Goal: Task Accomplishment & Management: Use online tool/utility

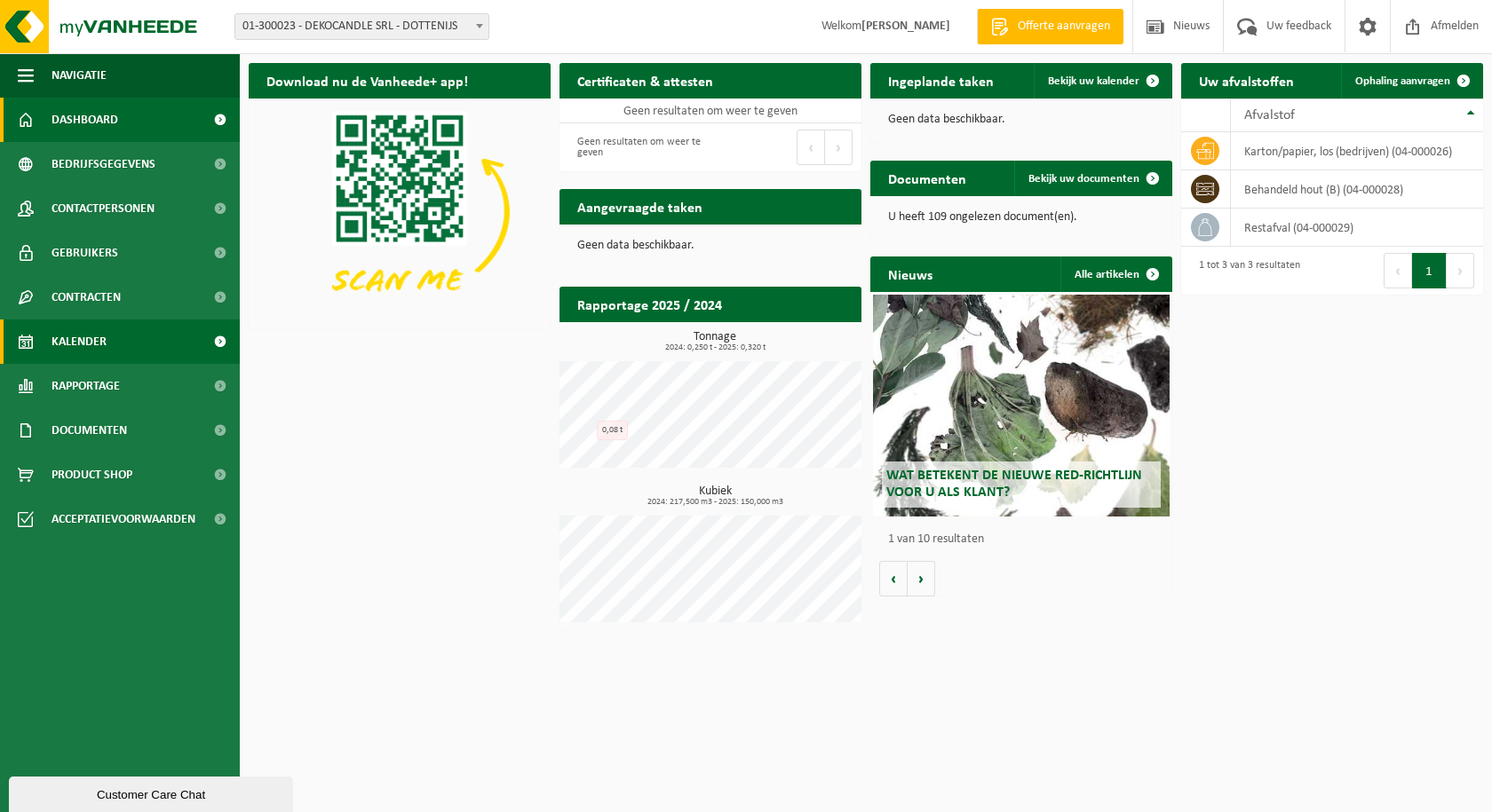
click at [57, 346] on span "Kalender" at bounding box center [79, 342] width 55 height 44
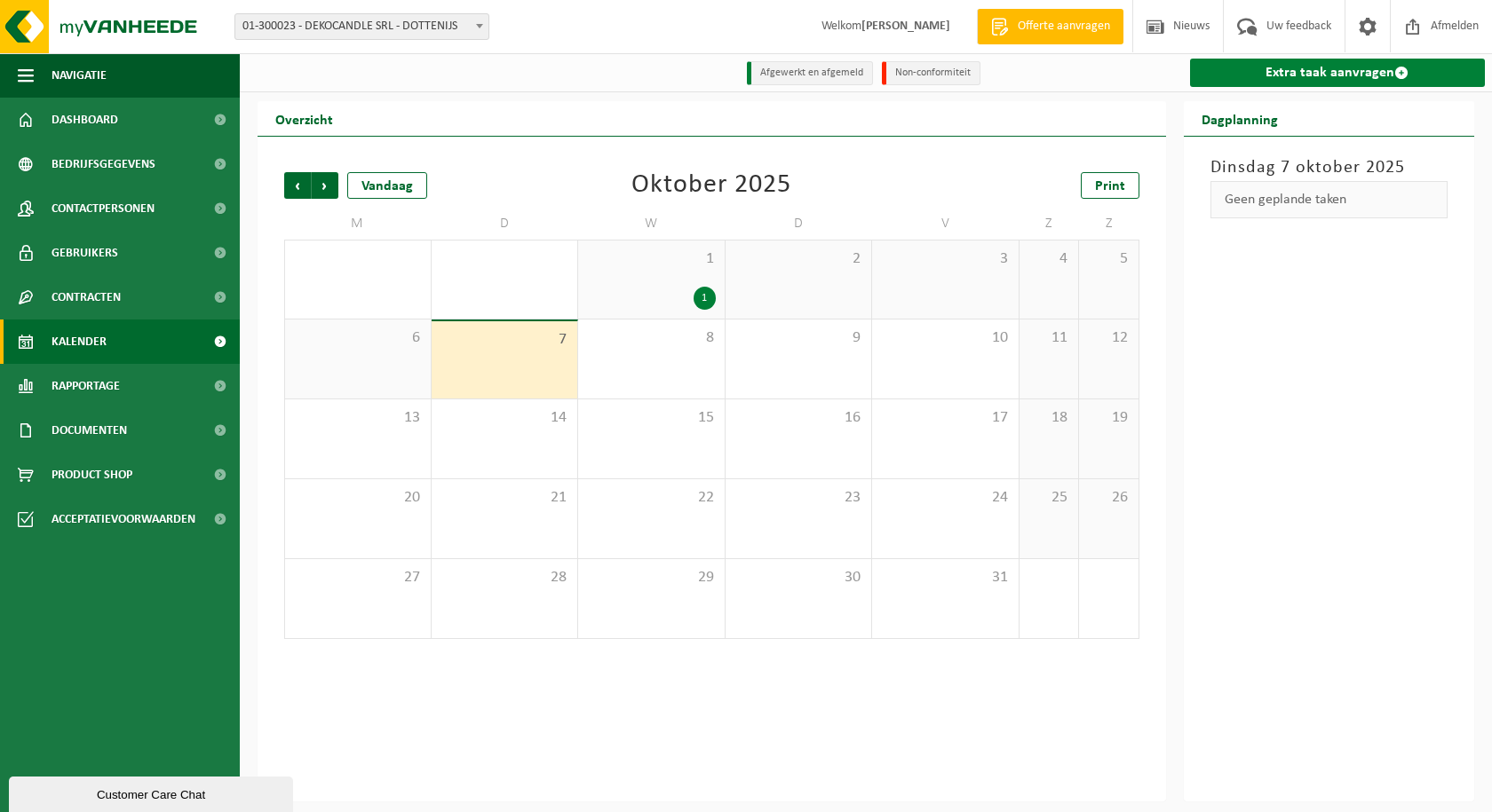
click at [1329, 70] on link "Extra taak aanvragen" at bounding box center [1338, 72] width 296 height 28
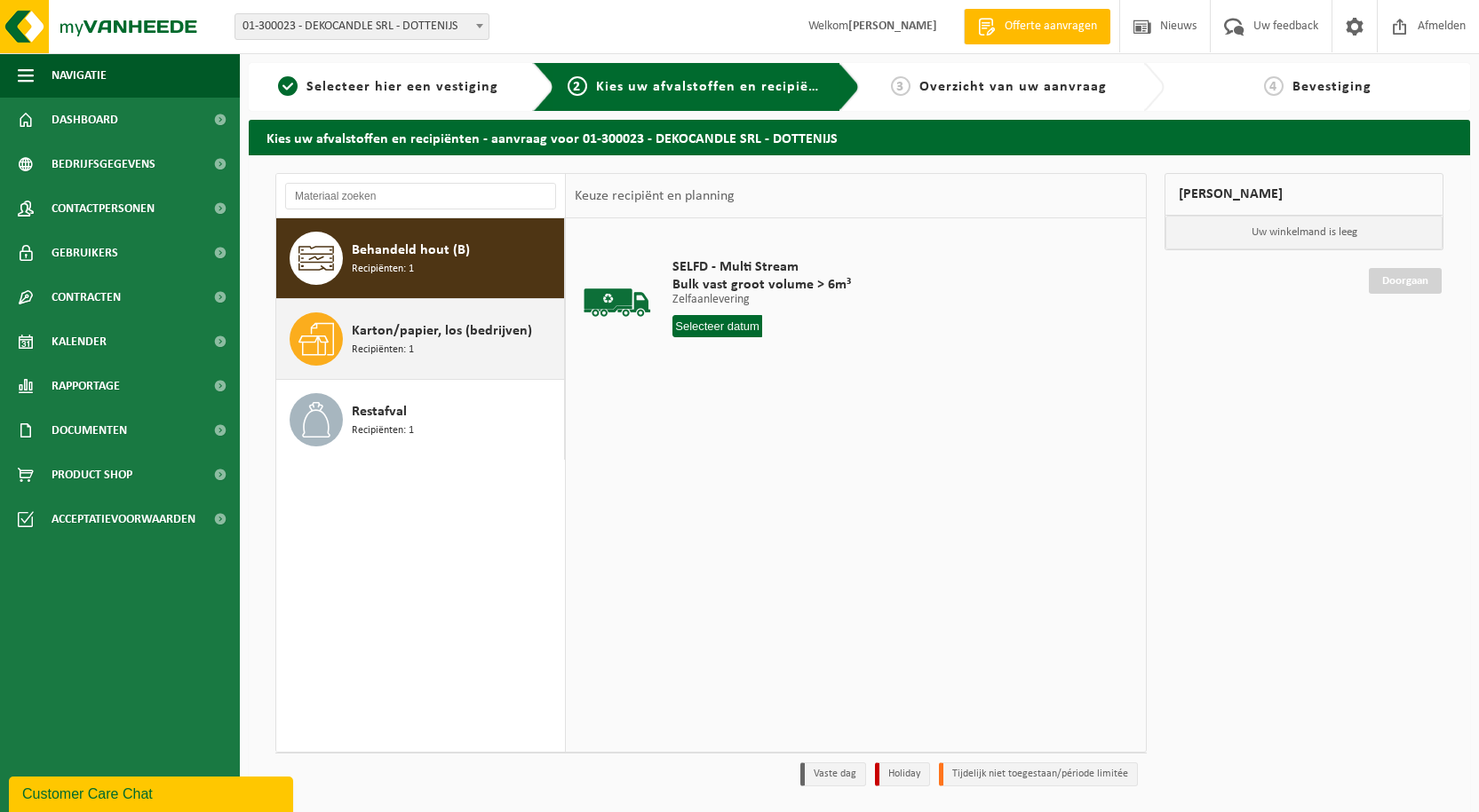
click at [336, 339] on span at bounding box center [316, 339] width 53 height 53
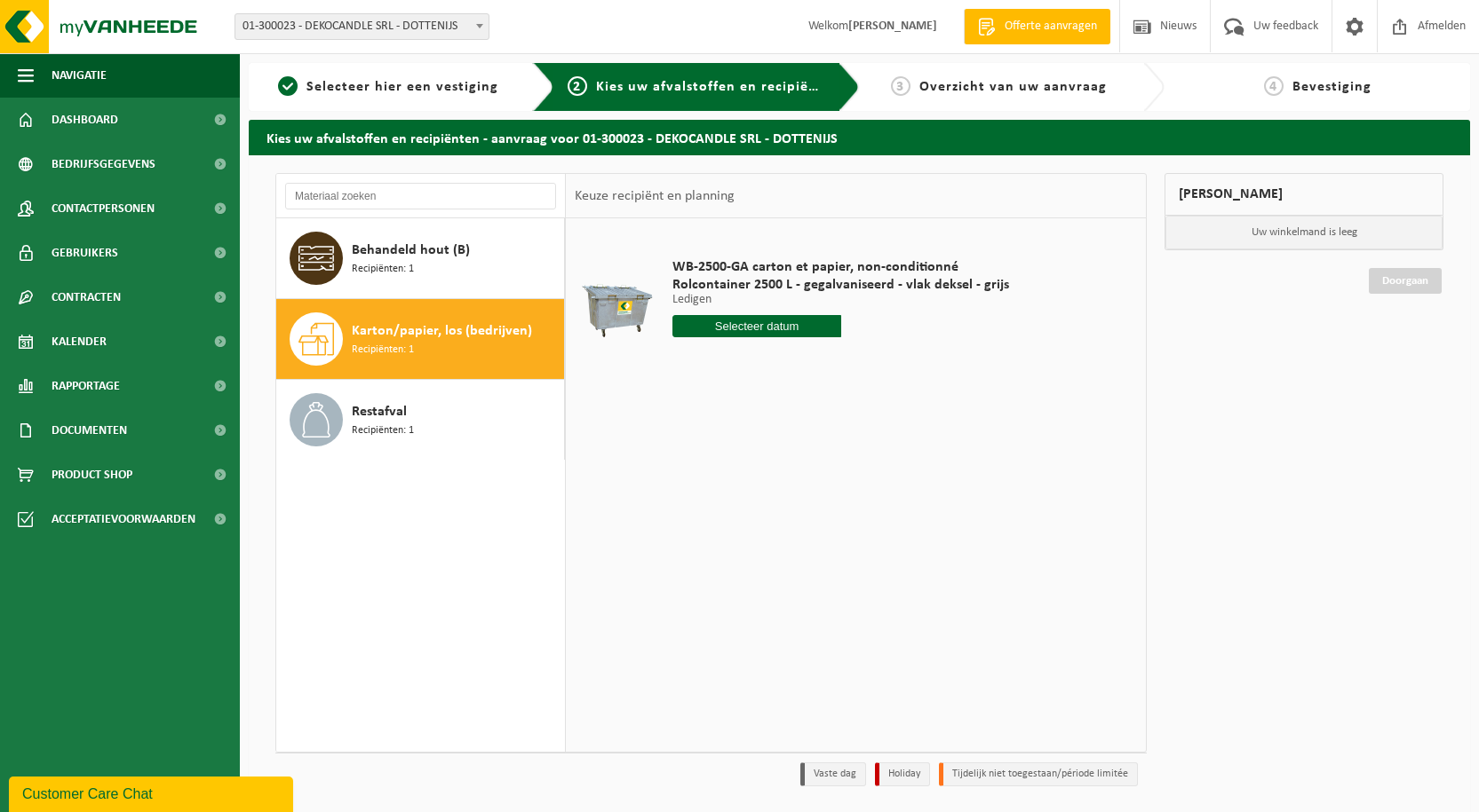
click at [723, 324] on input "text" at bounding box center [756, 326] width 169 height 22
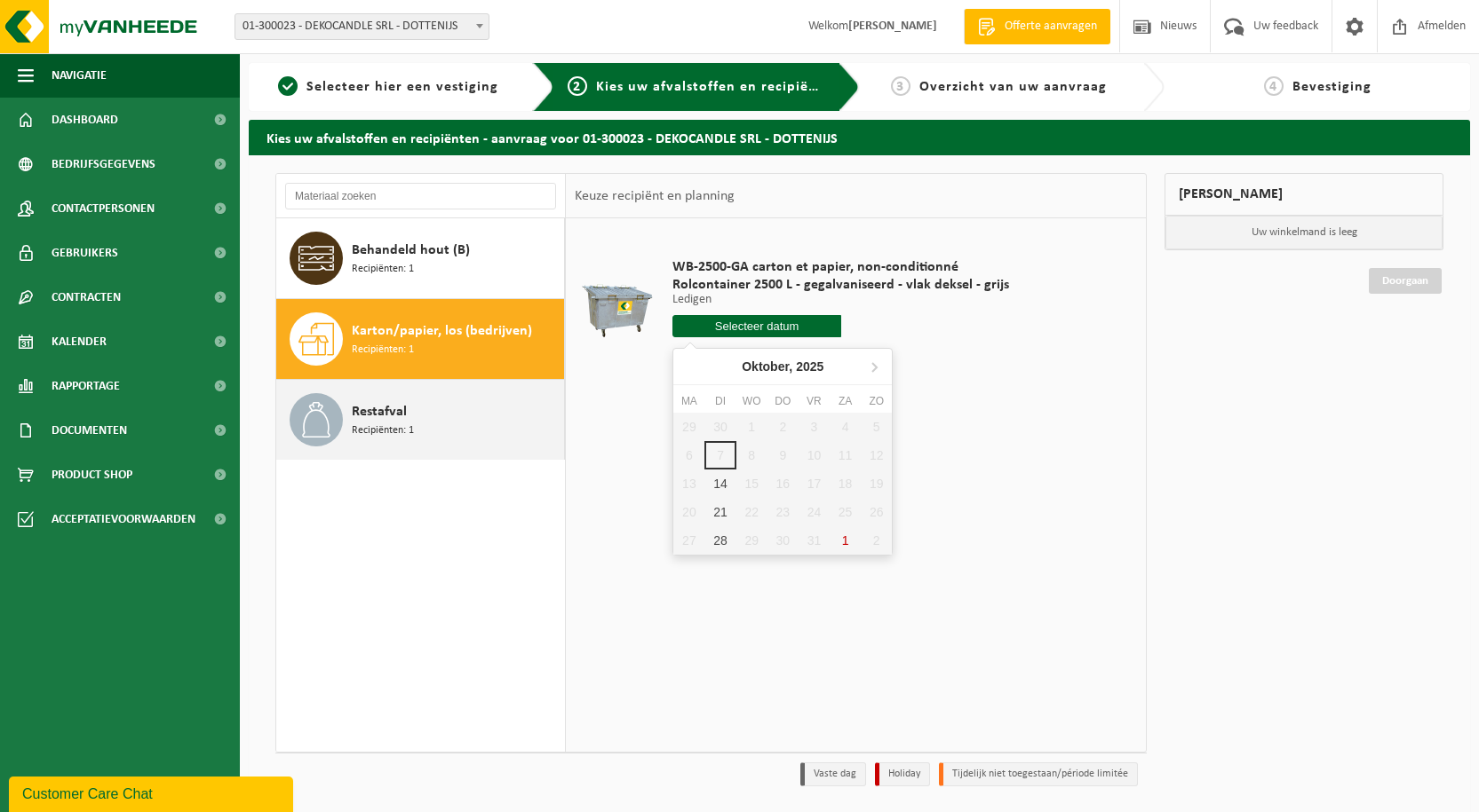
click at [373, 413] on span "Restafval" at bounding box center [380, 411] width 55 height 21
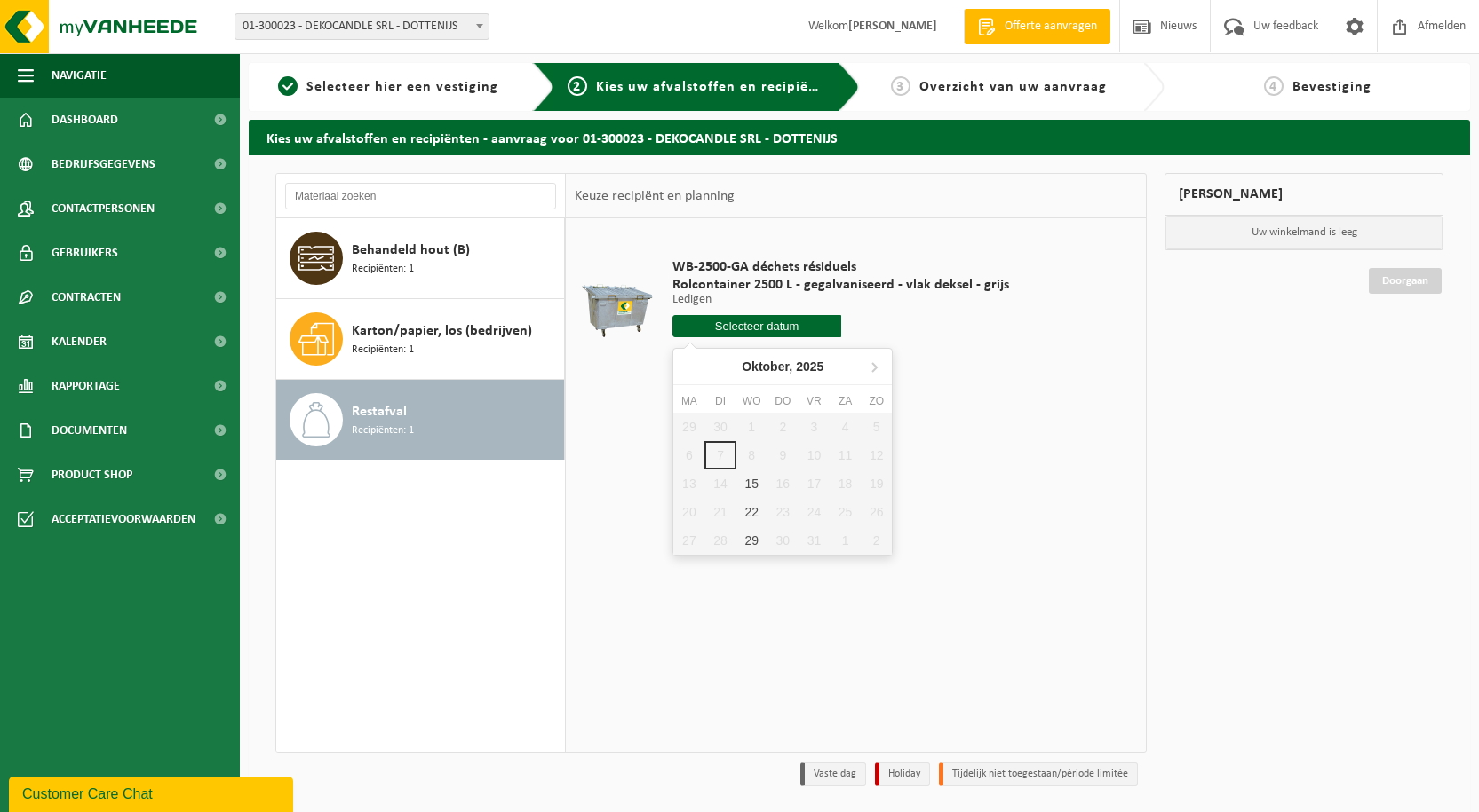
click at [754, 332] on input "text" at bounding box center [756, 326] width 169 height 22
